Goal: Information Seeking & Learning: Find specific fact

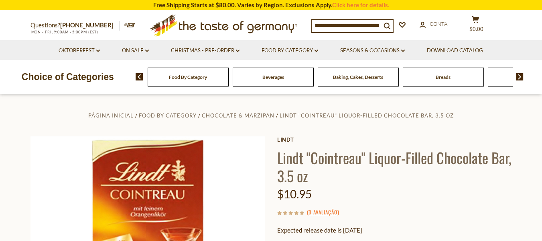
click at [353, 160] on h1 "Lindt "Cointreau" Liquor-Filled Chocolate Bar, 3.5 oz" at bounding box center [394, 166] width 235 height 36
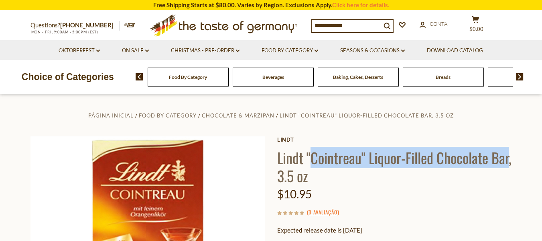
click at [506, 161] on h1 "Lindt "Cointreau" Liquor-Filled Chocolate Bar, 3.5 oz" at bounding box center [394, 166] width 235 height 36
copy h1 "Cointreau" Liquor-Filled Chocolate Bar"
